Goal: Task Accomplishment & Management: Manage account settings

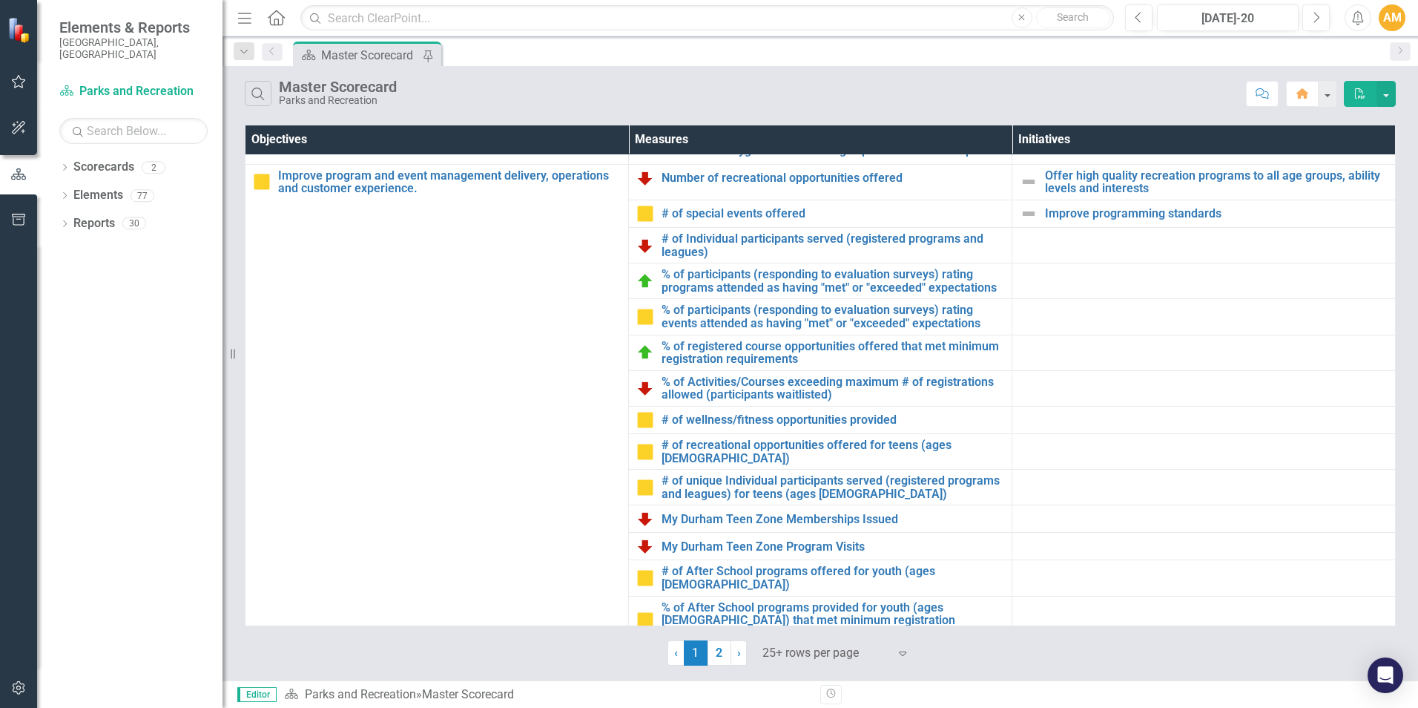
scroll to position [712, 0]
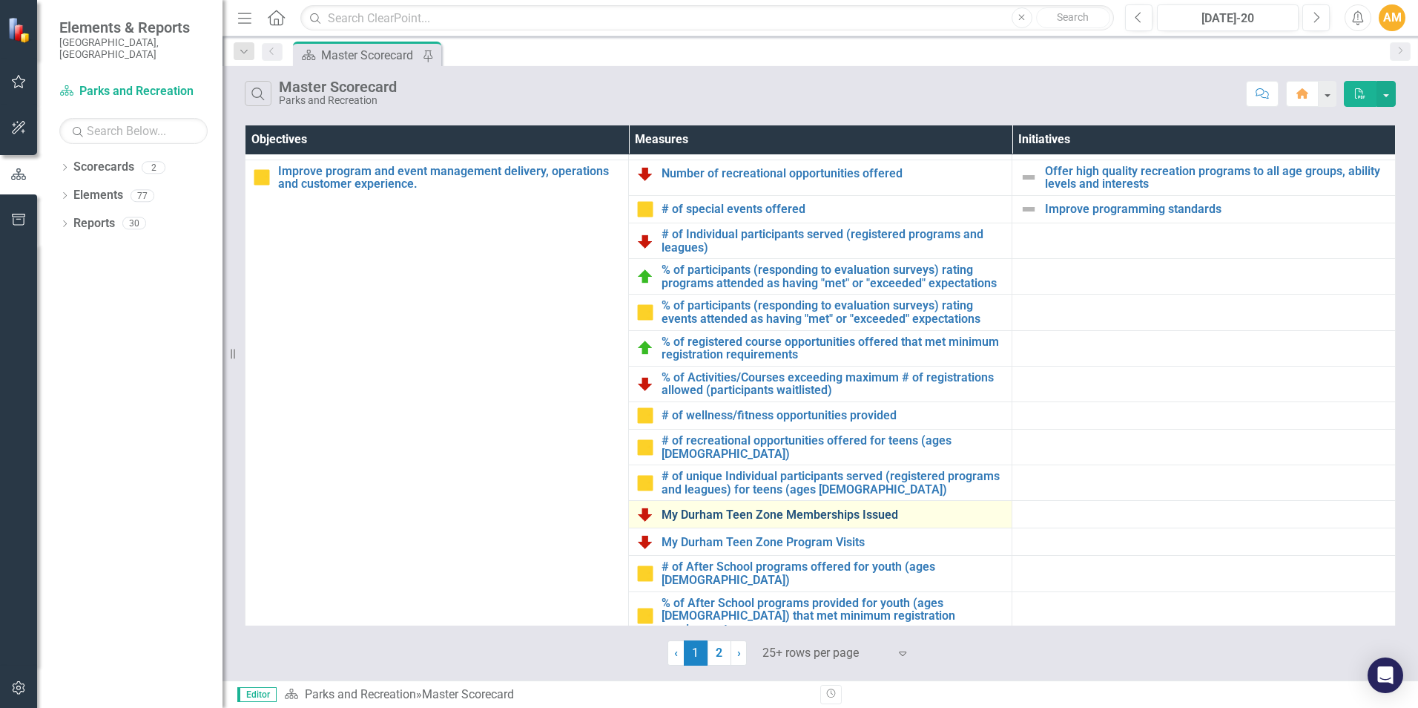
click at [734, 510] on link "My Durham Teen Zone Memberships Issued" at bounding box center [833, 514] width 343 height 13
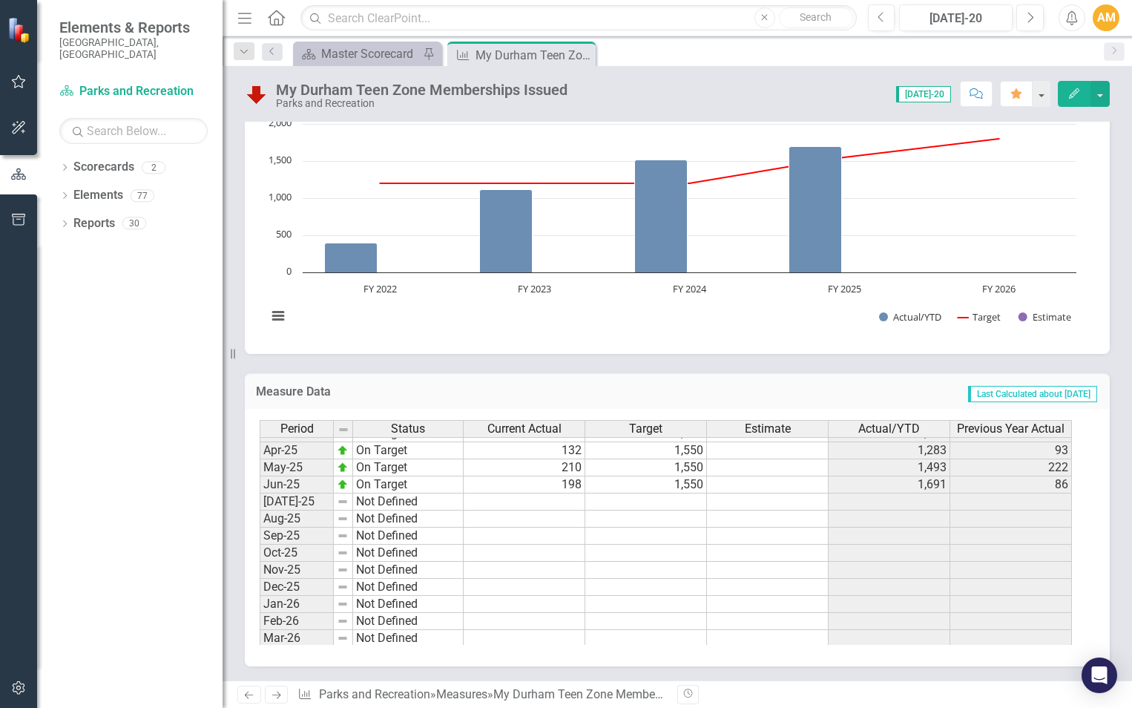
scroll to position [409, 0]
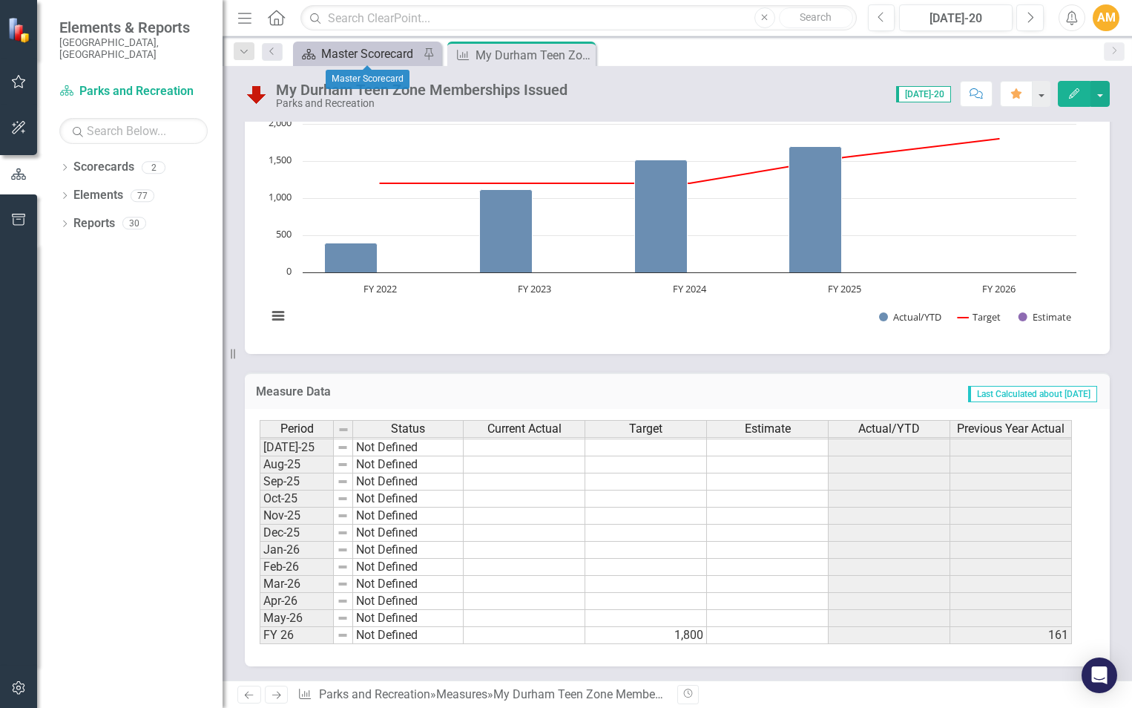
click at [397, 54] on div "Master Scorecard" at bounding box center [370, 54] width 98 height 19
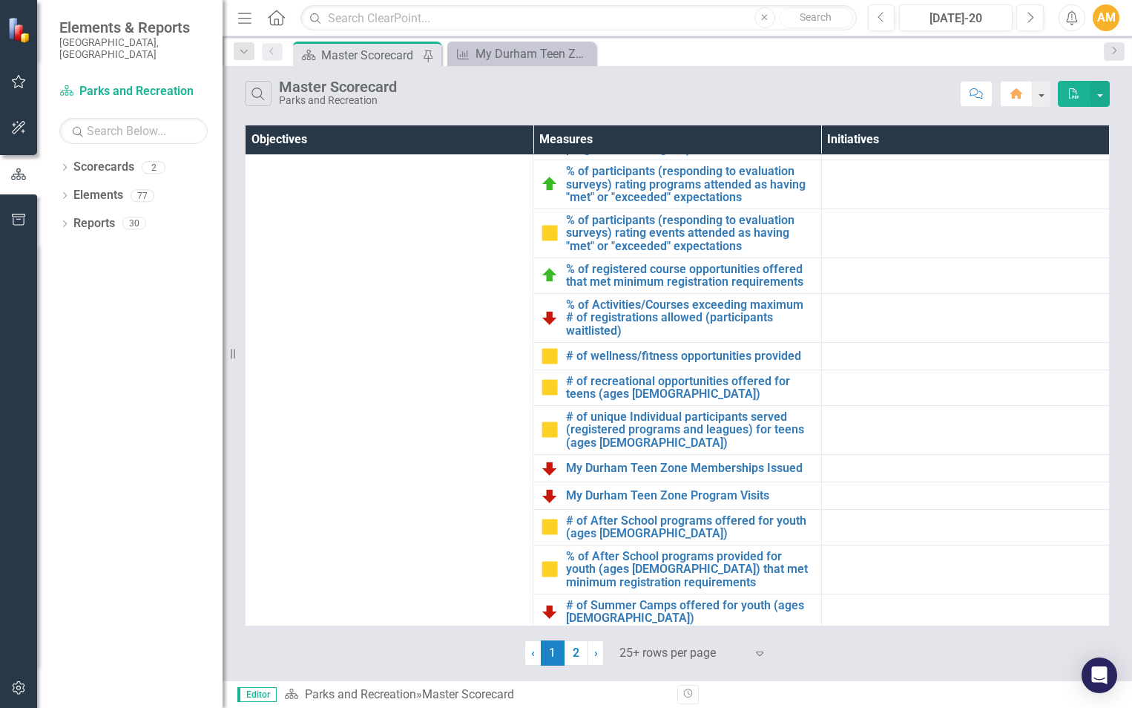
scroll to position [1003, 0]
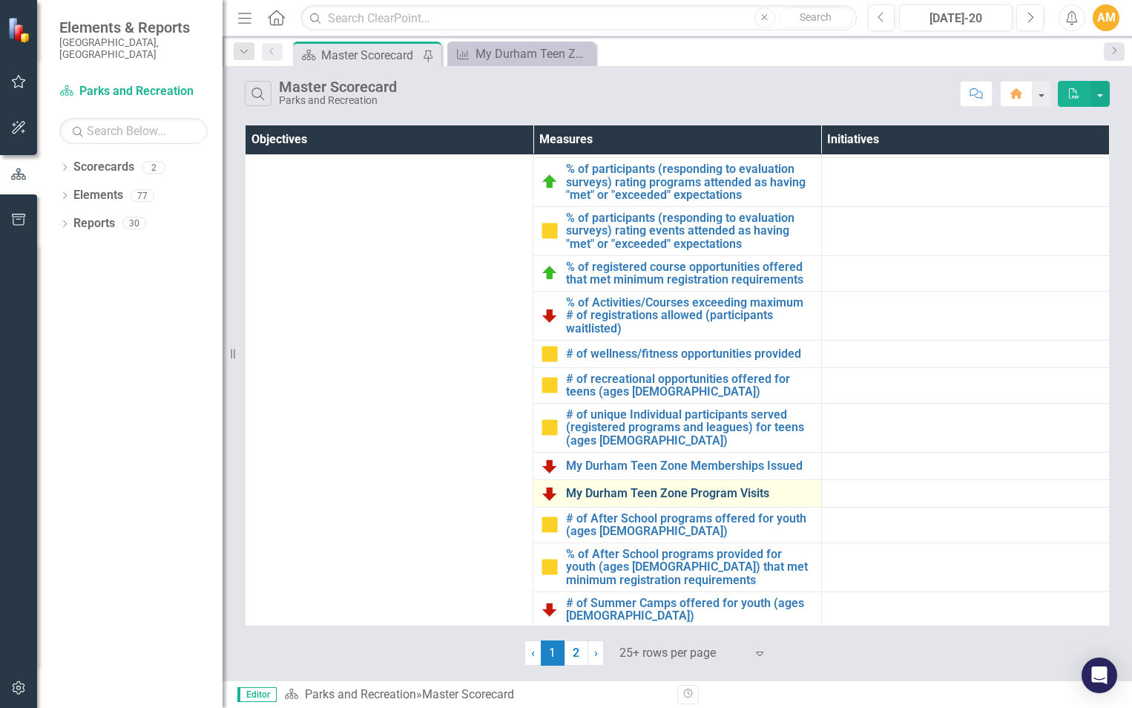
click at [729, 497] on link "My Durham Teen Zone Program Visits" at bounding box center [689, 493] width 247 height 13
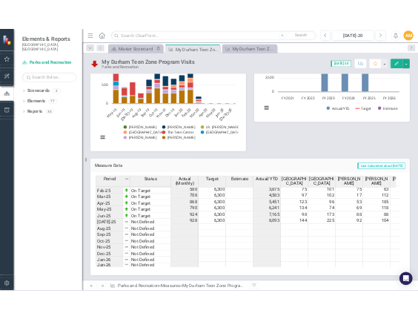
scroll to position [317, 0]
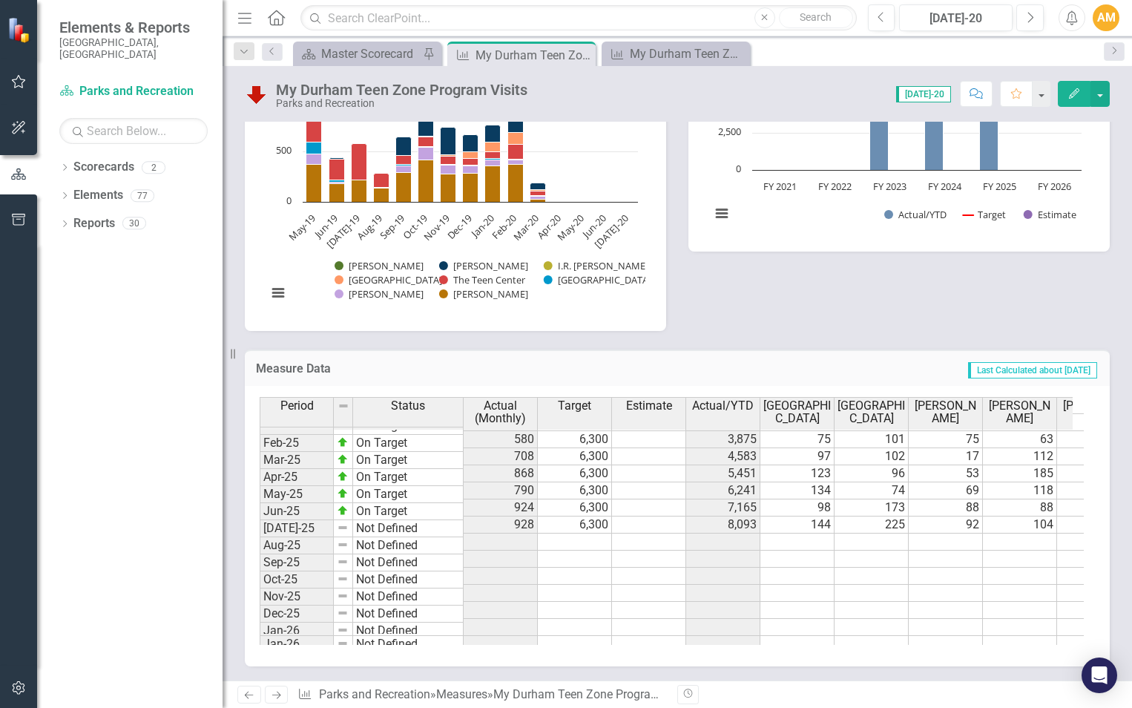
click at [516, 528] on tbody "Jun-24 On Target 368 6,000 6,220 0 145 34 40 14 135 0 0 [DATE]-24 On Target 576…" at bounding box center [807, 524] width 1094 height 427
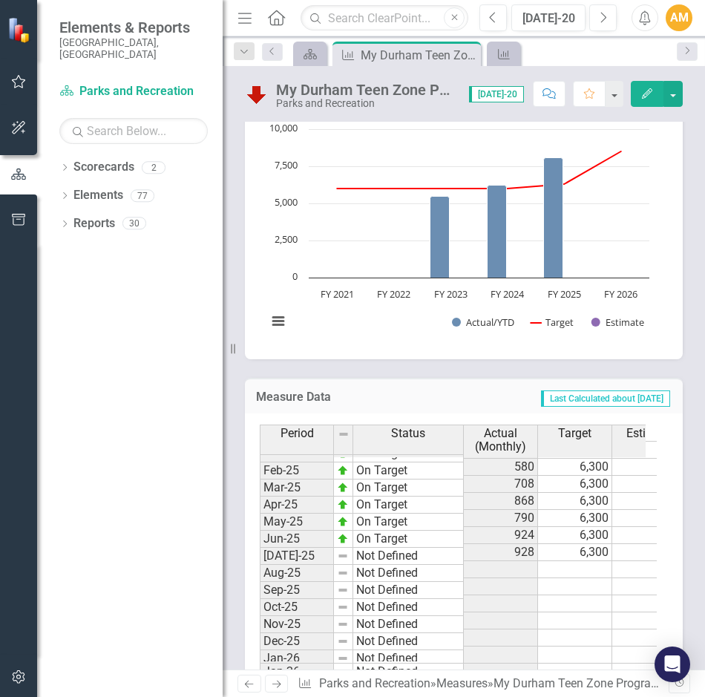
scroll to position [1501, 0]
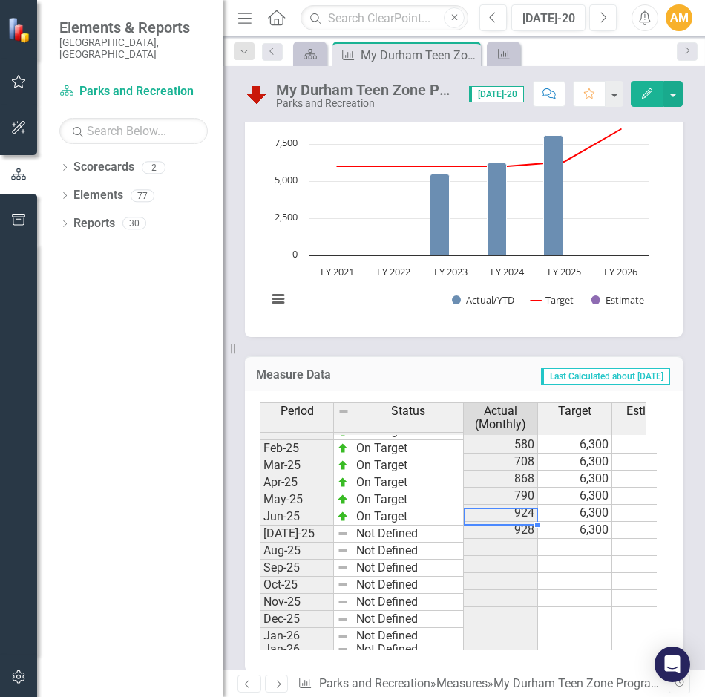
click at [523, 521] on td "928" at bounding box center [501, 529] width 74 height 17
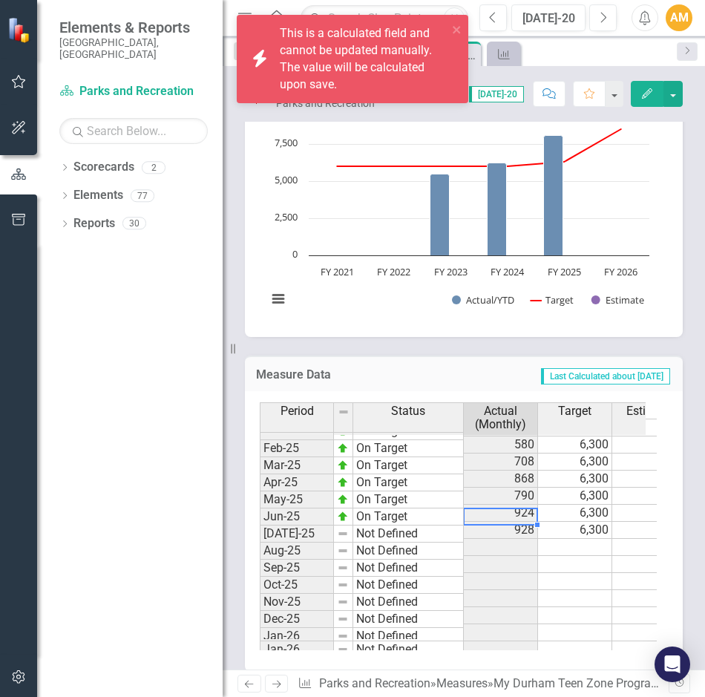
click at [487, 539] on td at bounding box center [501, 547] width 74 height 17
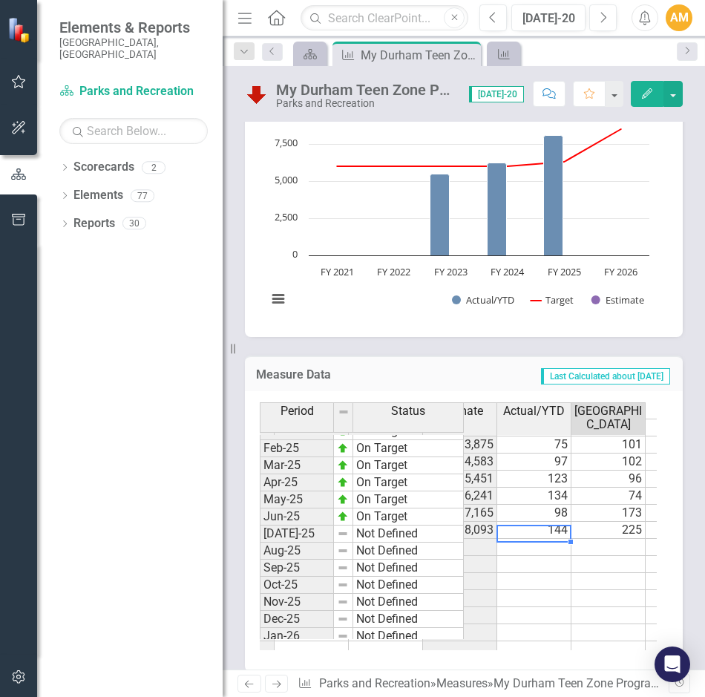
scroll to position [0, 263]
click at [547, 539] on td at bounding box center [534, 547] width 74 height 17
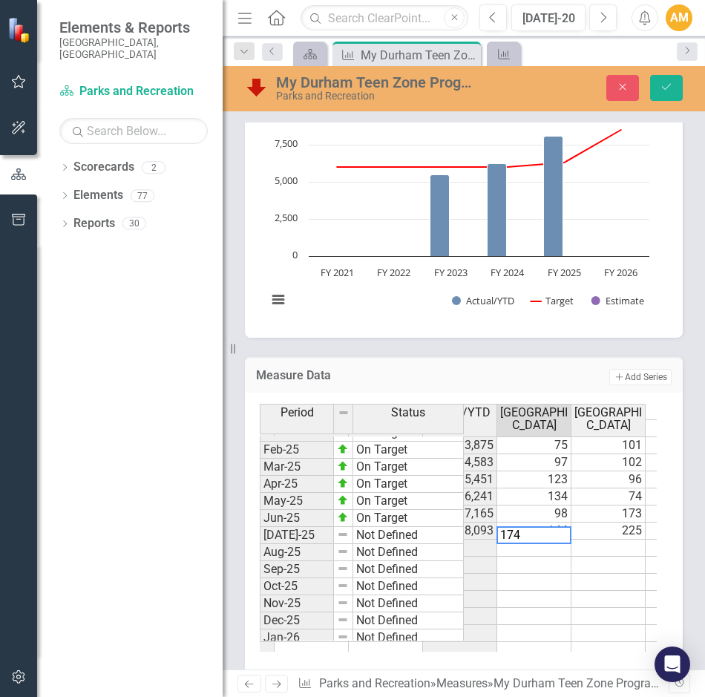
type textarea "174"
click at [613, 539] on td at bounding box center [608, 547] width 74 height 17
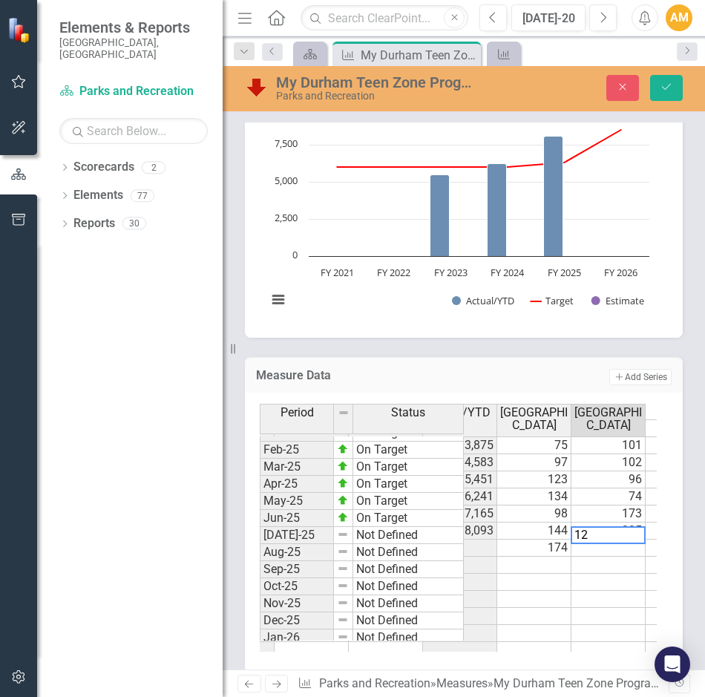
type textarea "123"
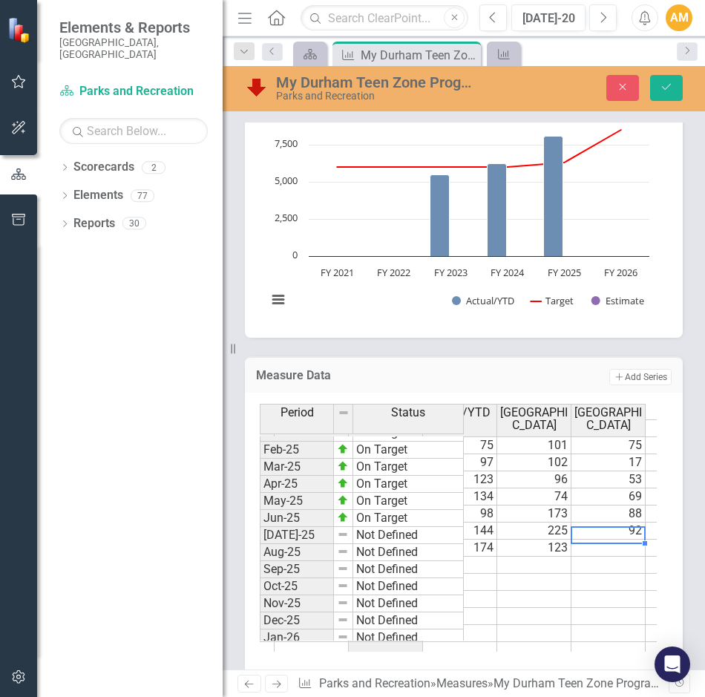
scroll to position [0, 337]
type textarea "32"
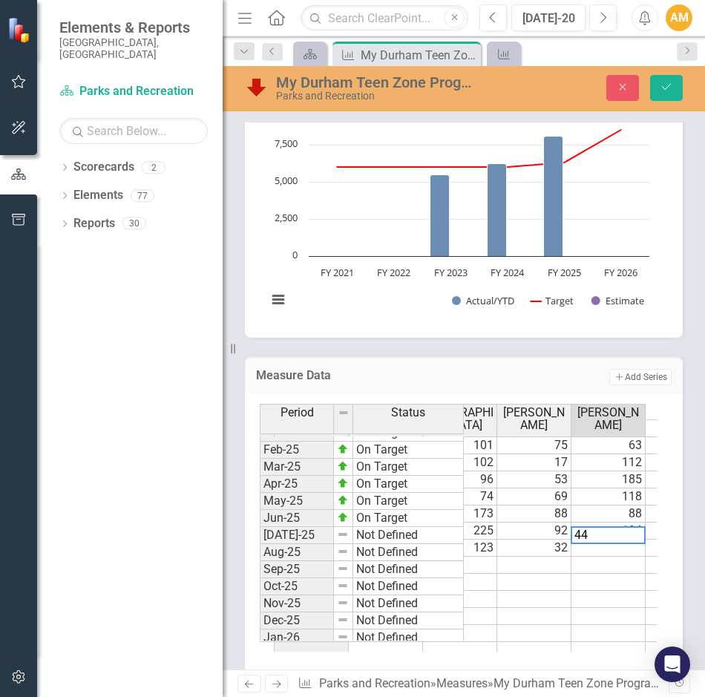
type textarea "448"
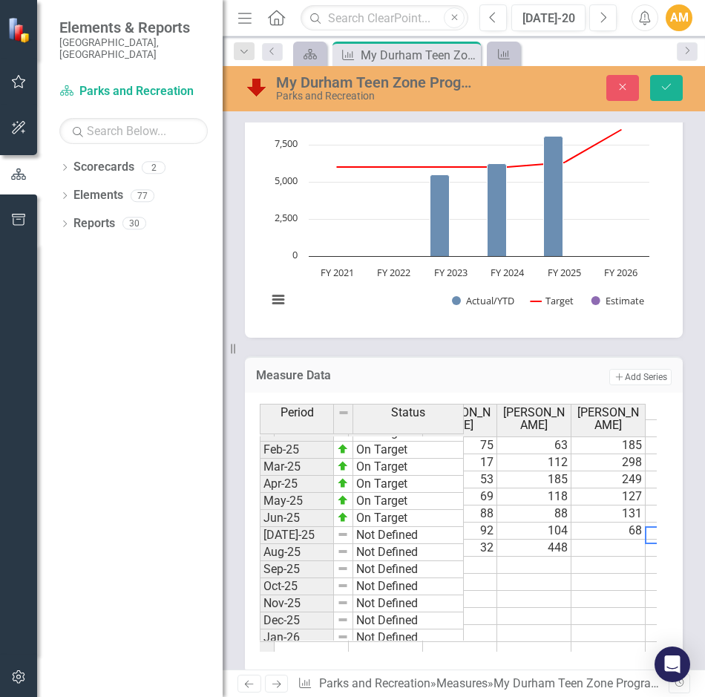
scroll to position [0, 560]
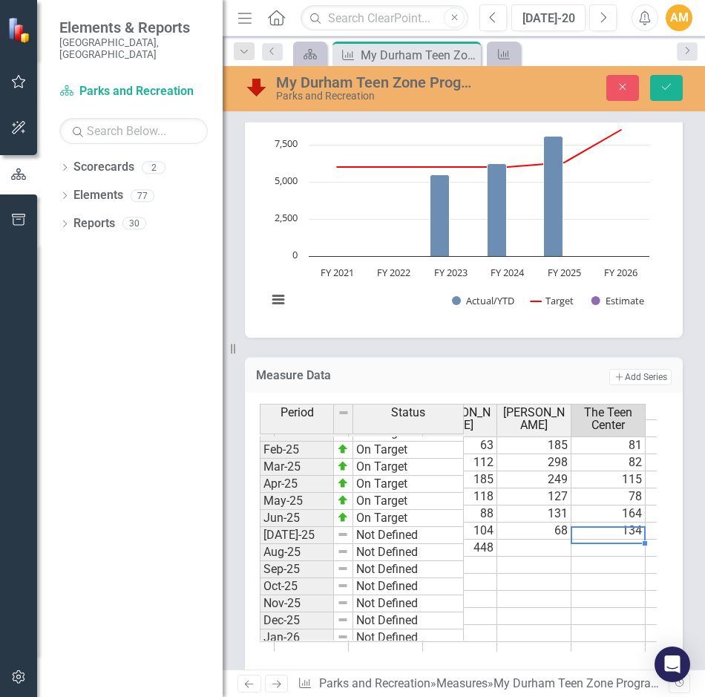
click at [532, 539] on td at bounding box center [534, 547] width 74 height 17
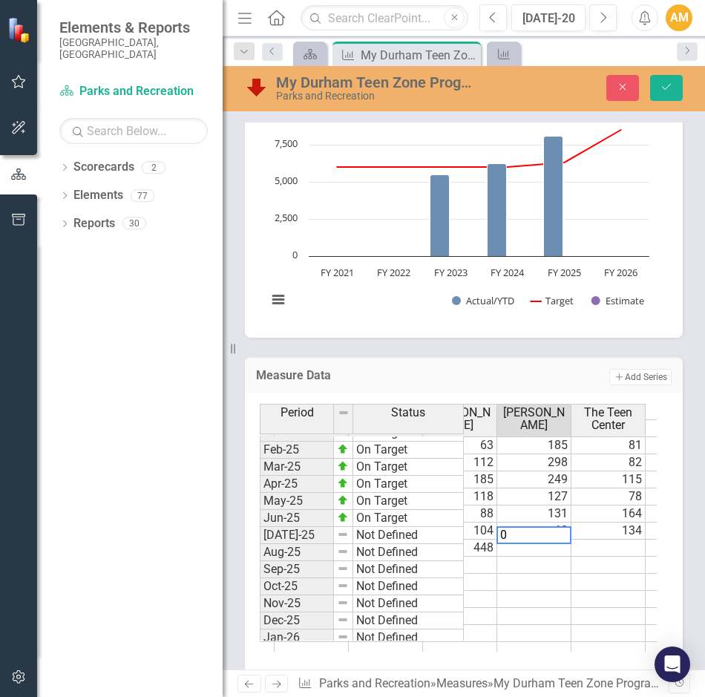
type textarea "0"
click at [591, 539] on td at bounding box center [608, 547] width 74 height 17
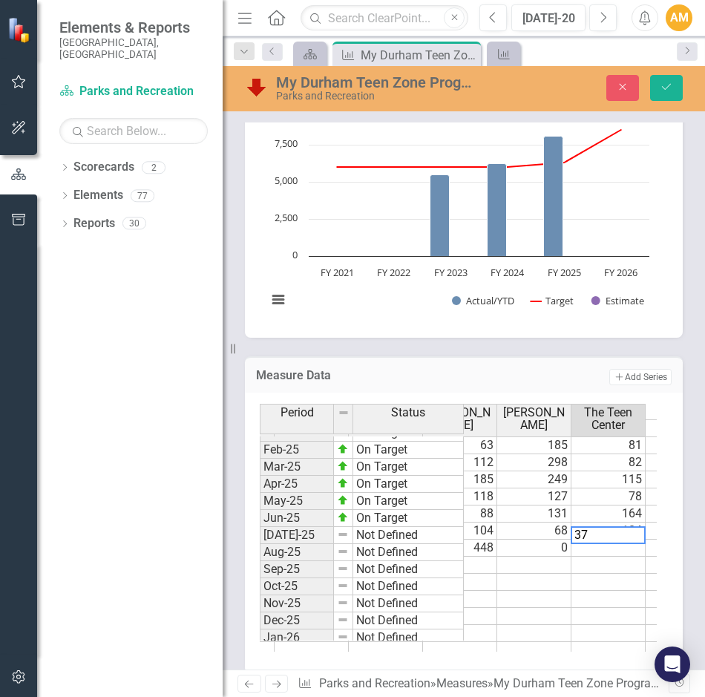
type textarea "379"
type textarea "17"
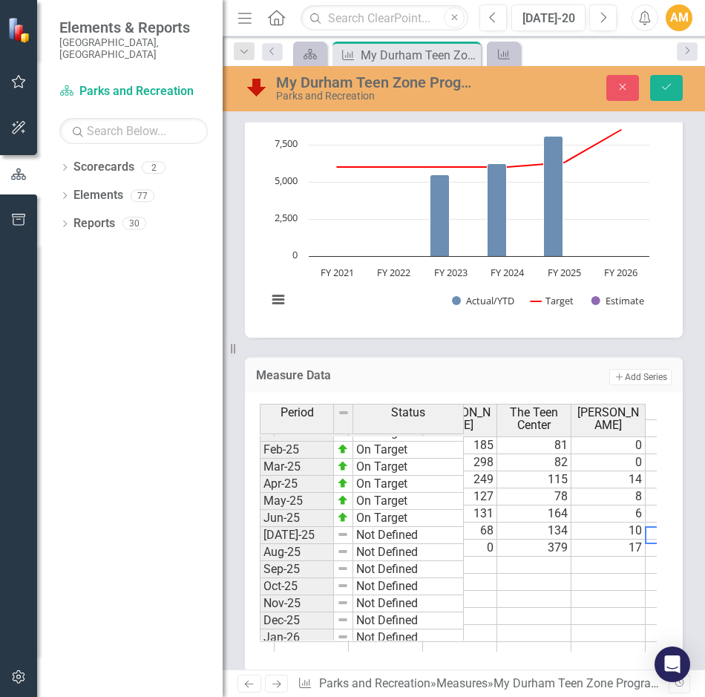
scroll to position [0, 708]
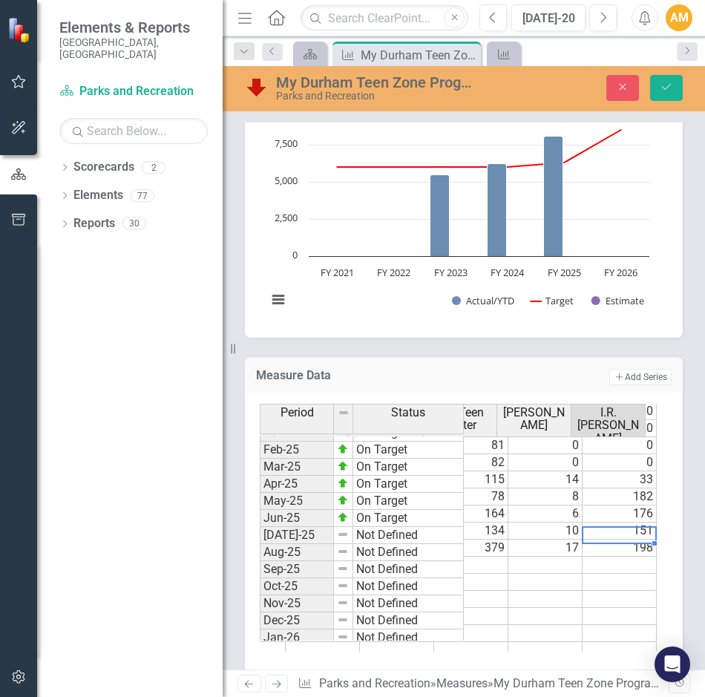
type textarea "198"
click at [622, 556] on td at bounding box center [619, 564] width 74 height 17
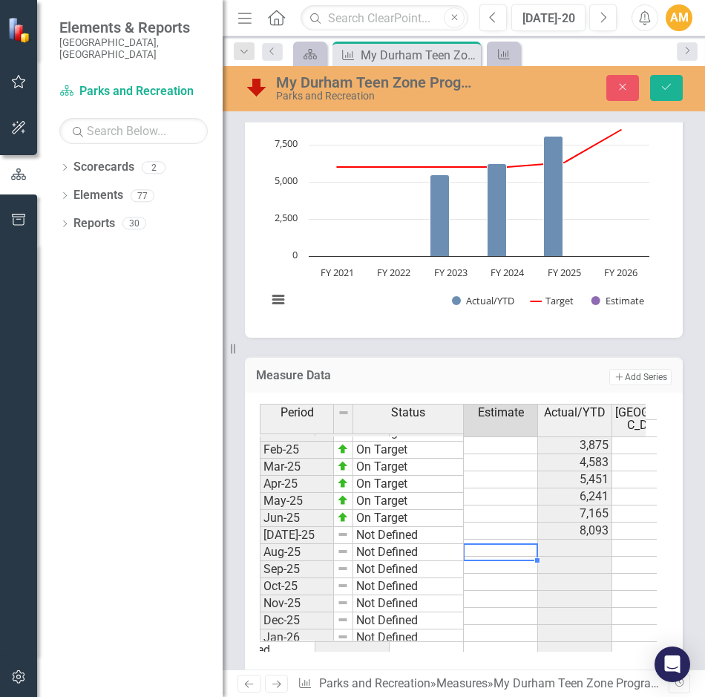
scroll to position [0, 74]
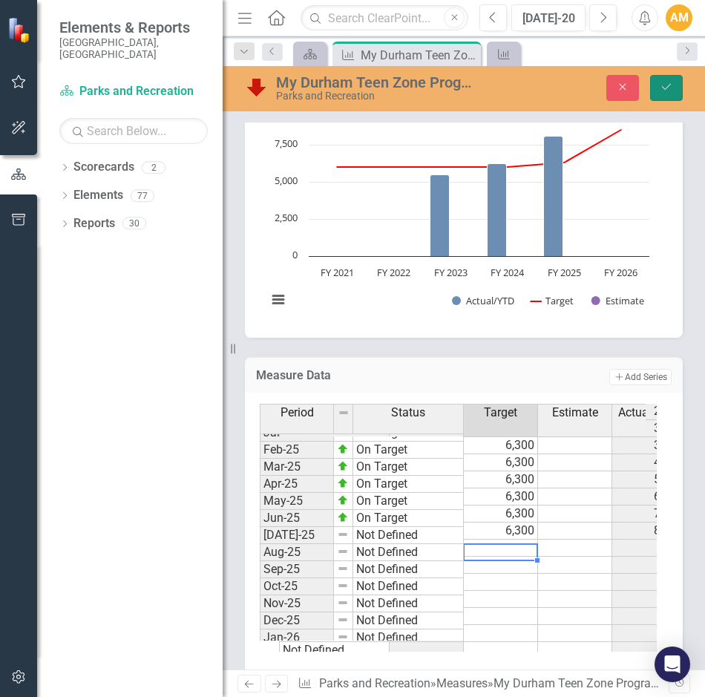
click at [676, 87] on button "Save" at bounding box center [666, 88] width 33 height 26
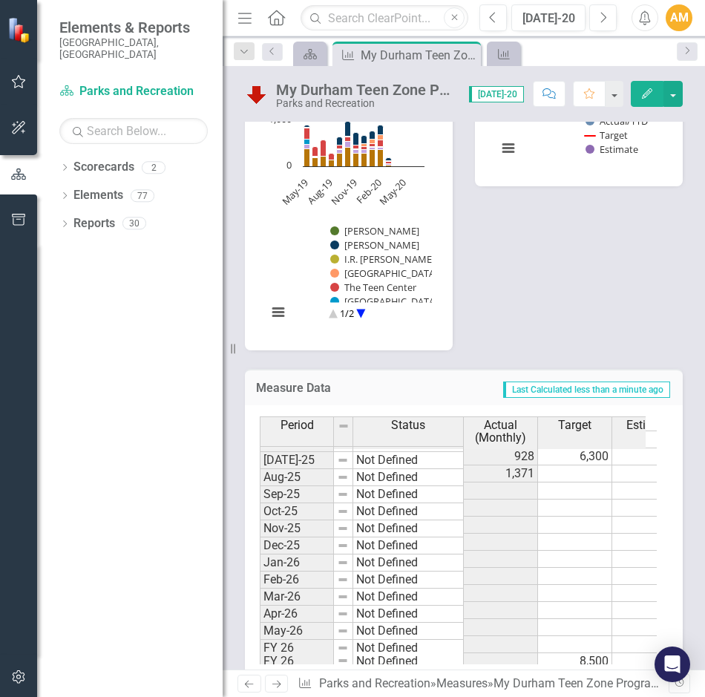
scroll to position [406, 0]
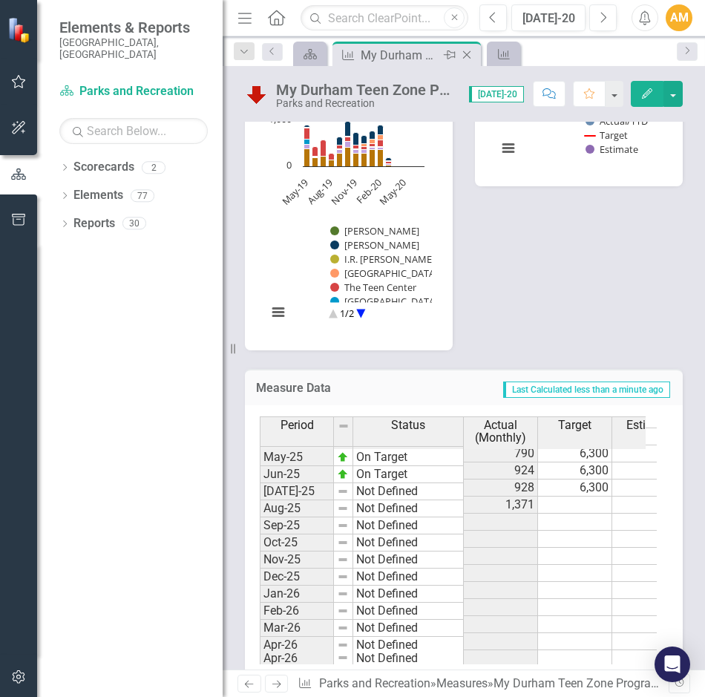
click at [383, 53] on div "My Durham Teen Zone Program Visits" at bounding box center [399, 55] width 79 height 19
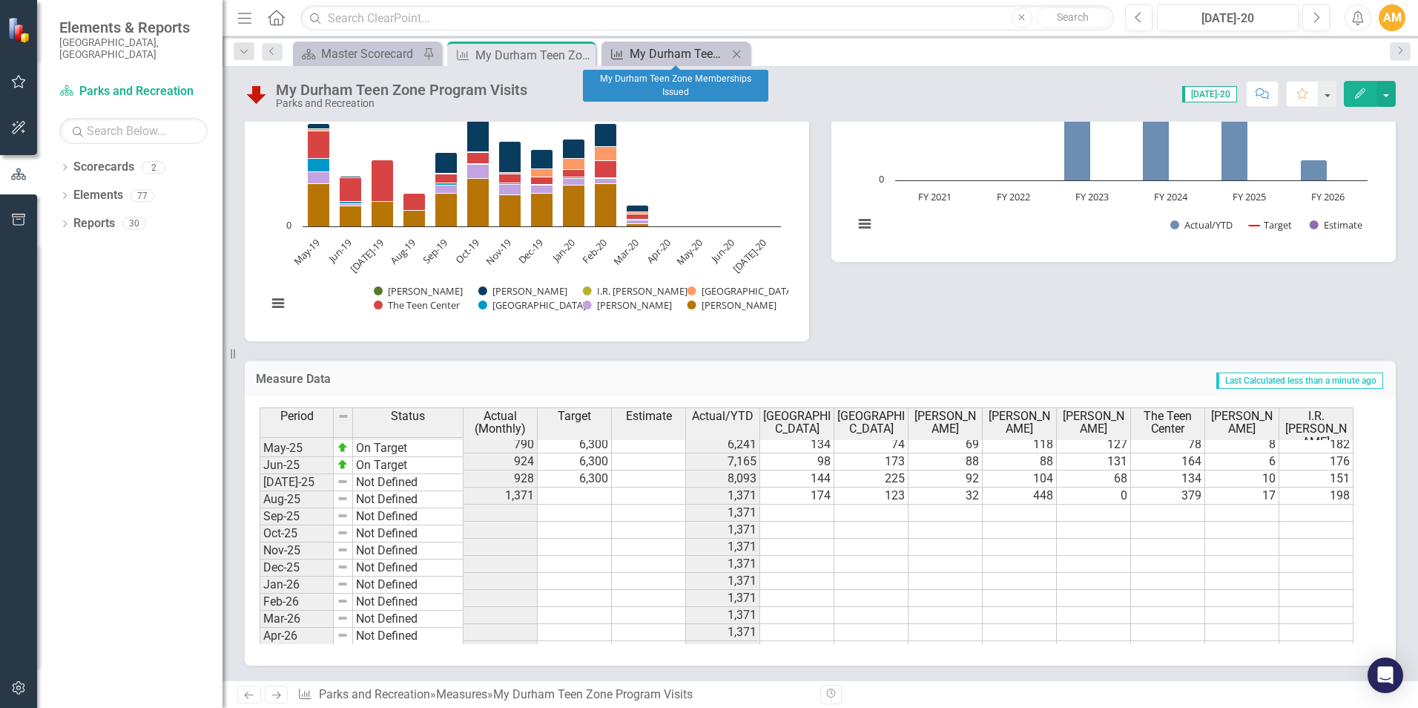
click at [641, 52] on div "My Durham Teen Zone Memberships Issued" at bounding box center [679, 54] width 98 height 19
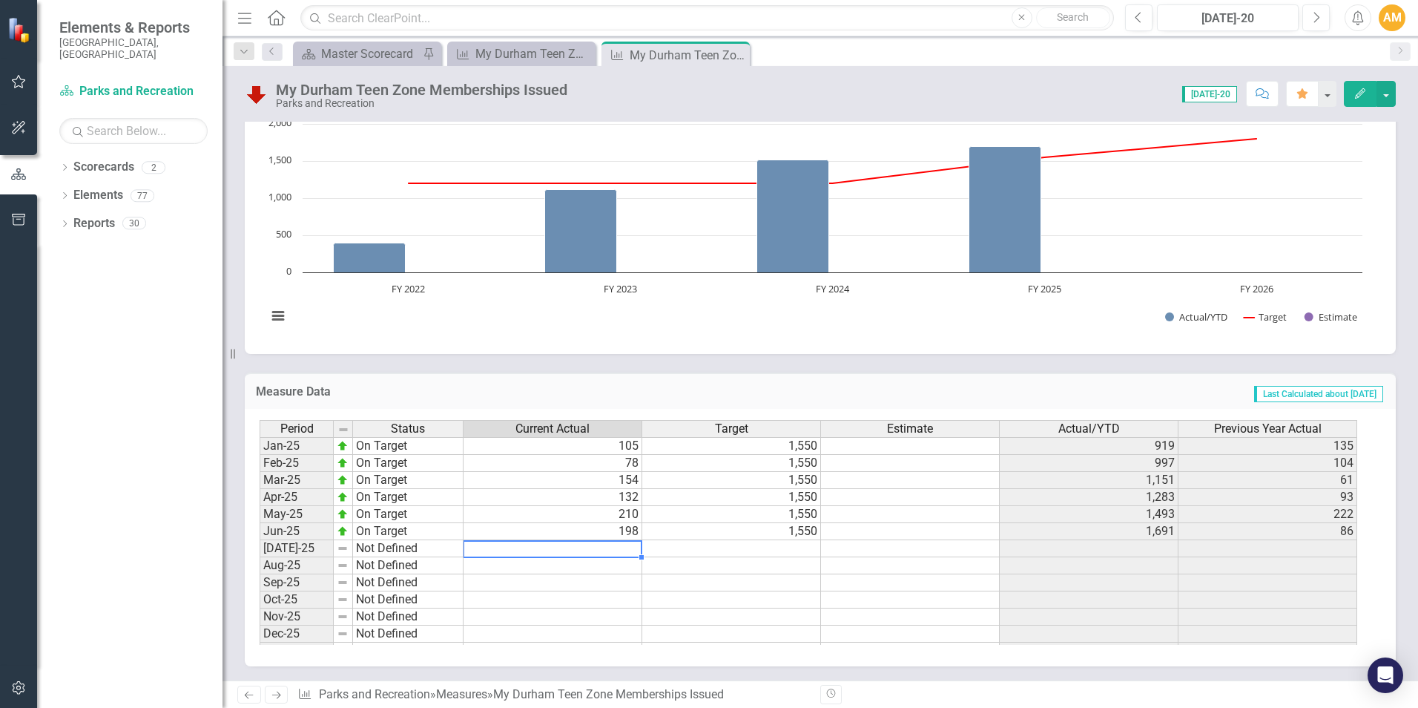
click at [622, 550] on tbody "Feb-24 On Target 104 1,200 1,050 141 Mar-24 On Target 61 1,200 1,111 101 Apr-24…" at bounding box center [809, 496] width 1098 height 495
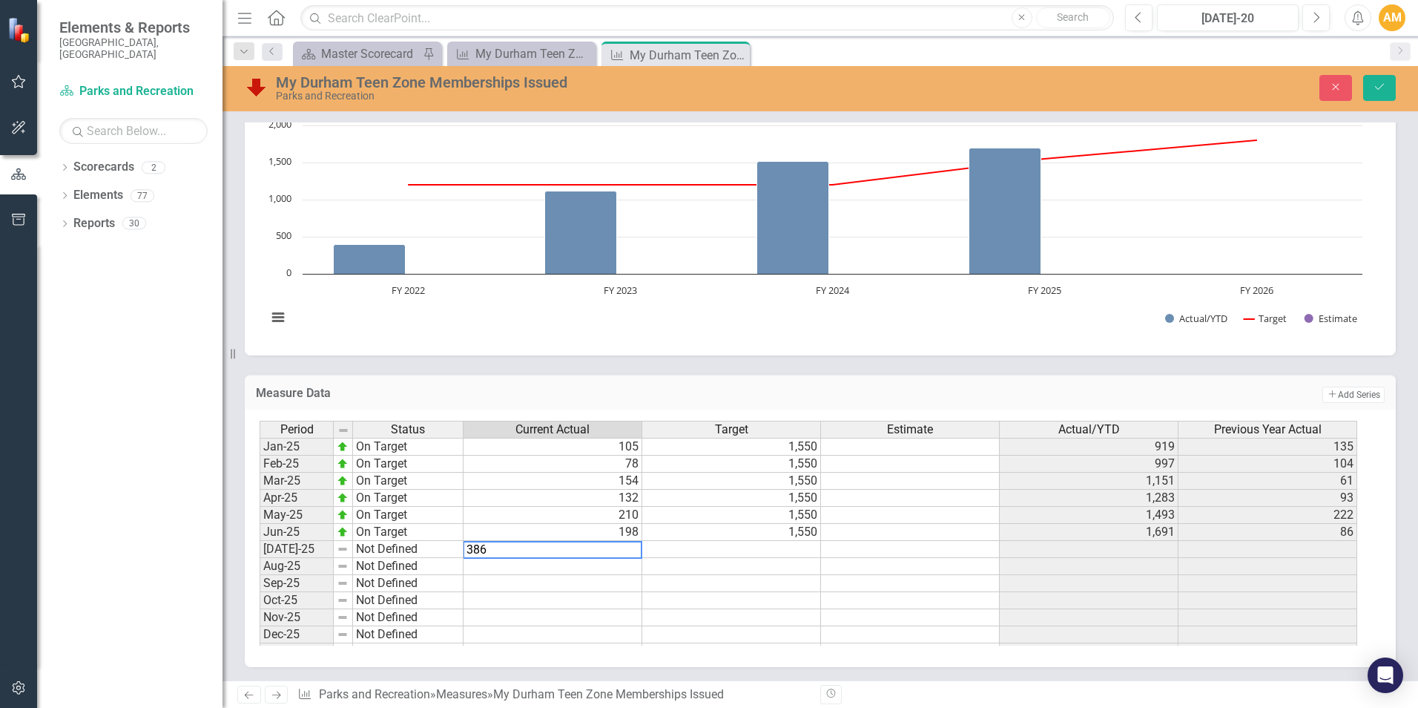
type textarea "386"
click at [626, 581] on td at bounding box center [553, 583] width 179 height 17
drag, startPoint x: 740, startPoint y: 553, endPoint x: 748, endPoint y: 579, distance: 27.9
click at [741, 553] on td at bounding box center [731, 549] width 179 height 17
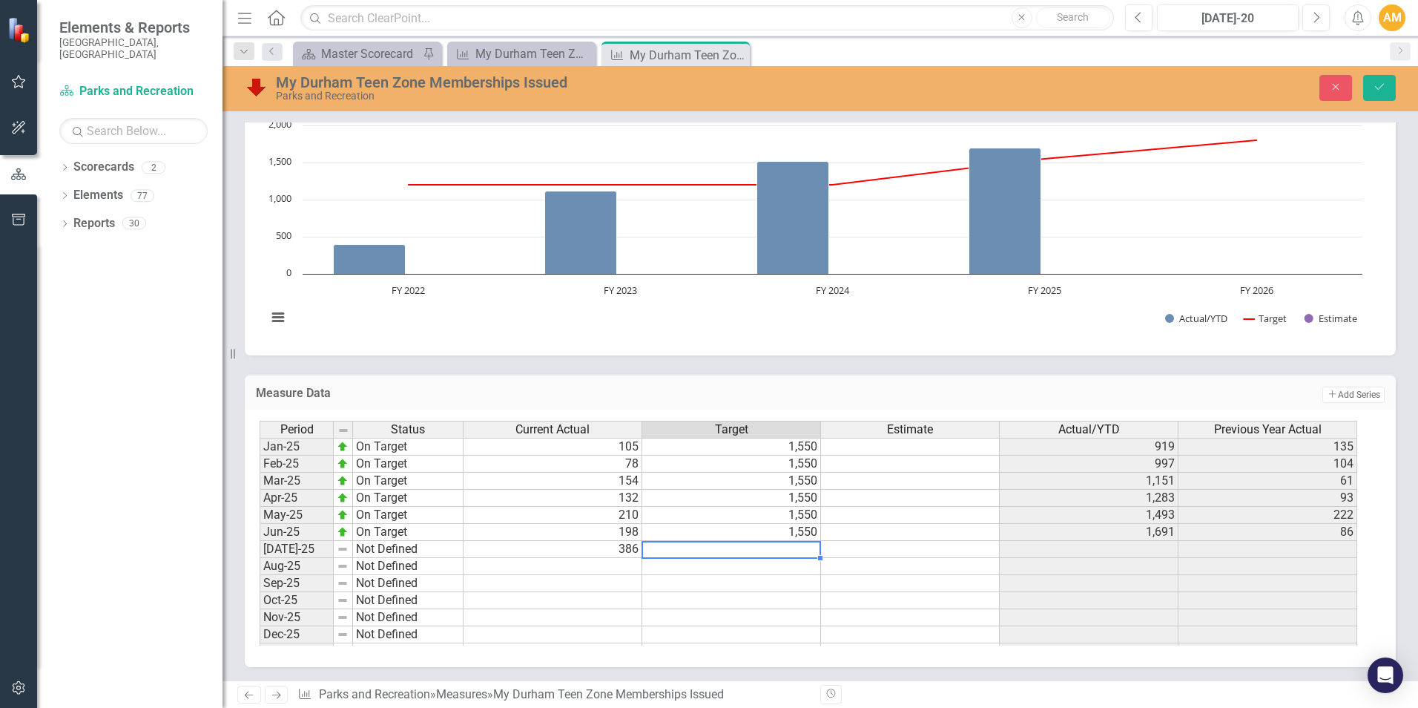
click at [949, 590] on td at bounding box center [910, 583] width 179 height 17
click at [1383, 104] on div "My Durham Teen Zone Memberships Issued Parks and Recreation Close Save" at bounding box center [821, 88] width 1196 height 45
click at [1374, 85] on icon "Save" at bounding box center [1379, 87] width 13 height 10
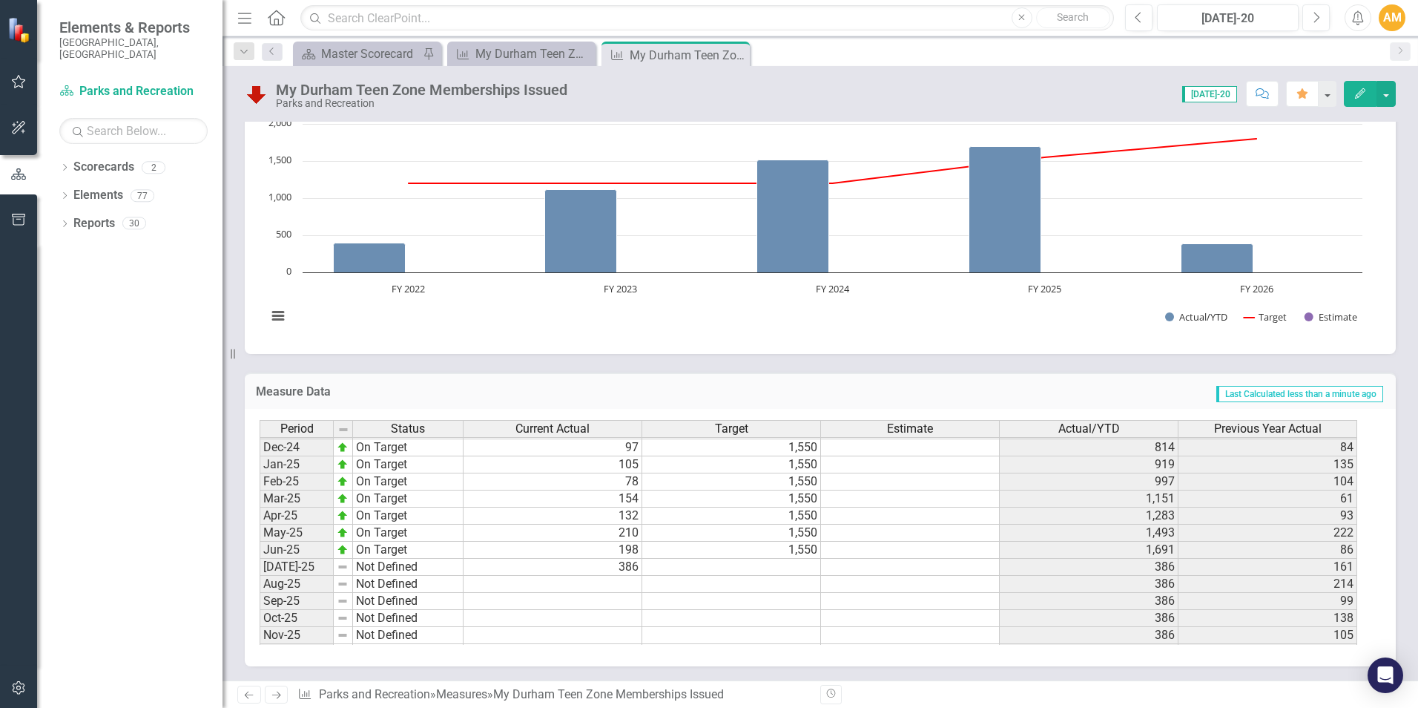
scroll to position [409, 0]
